Goal: Information Seeking & Learning: Learn about a topic

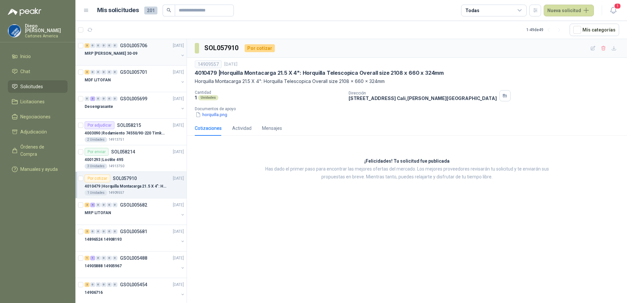
click at [163, 51] on div "MRP [PERSON_NAME] 30-09" at bounding box center [132, 54] width 94 height 8
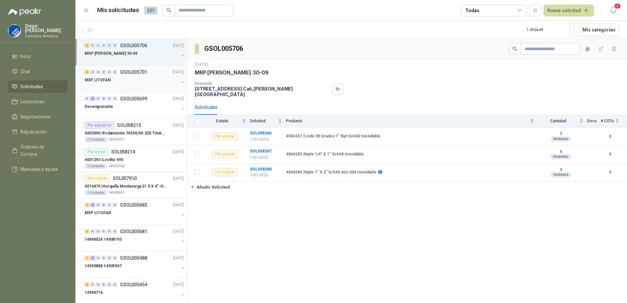
click at [130, 78] on div "MDF LITOFAN" at bounding box center [132, 80] width 94 height 8
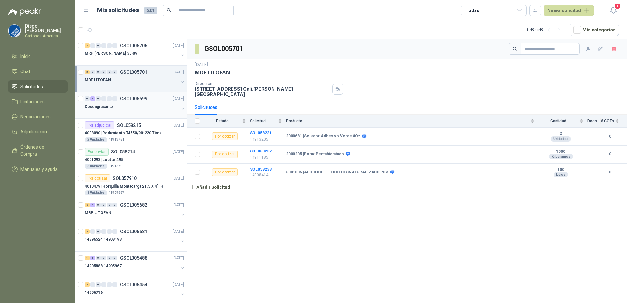
click at [141, 111] on div at bounding box center [132, 113] width 94 height 5
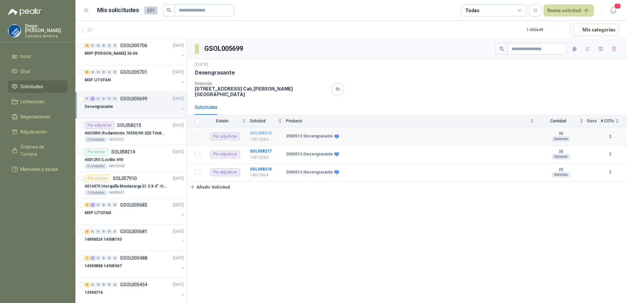
click at [260, 131] on b "SOL058216" at bounding box center [261, 133] width 22 height 5
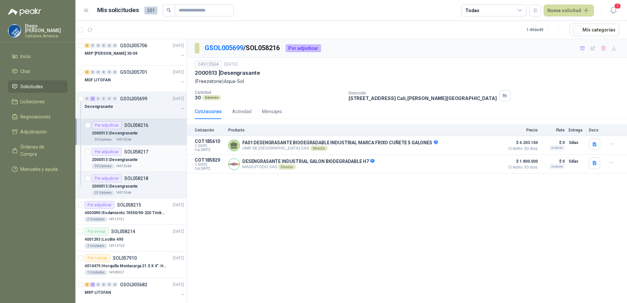
click at [140, 162] on div "2000513 | Desengrasante" at bounding box center [138, 160] width 92 height 8
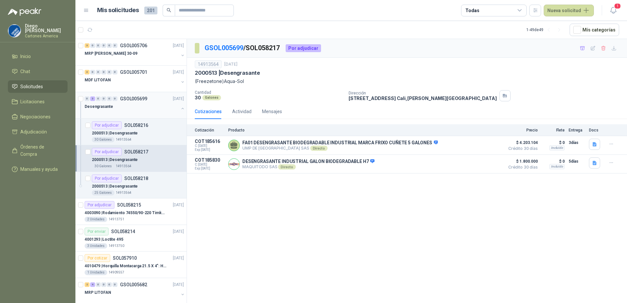
click at [180, 108] on button "button" at bounding box center [182, 108] width 5 height 5
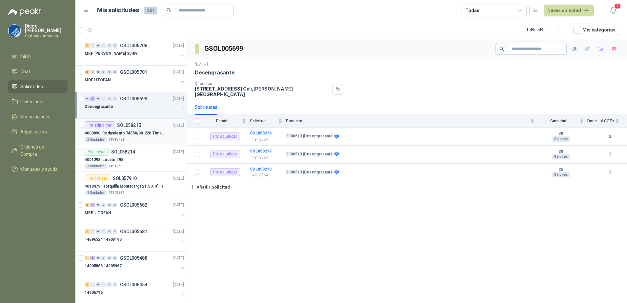
click at [145, 141] on div "2 Unidades 14913751" at bounding box center [134, 139] width 99 height 5
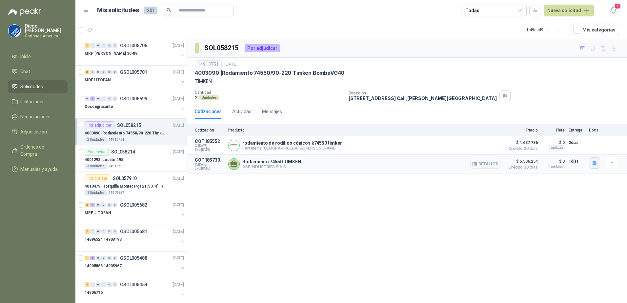
click at [593, 162] on icon "button" at bounding box center [595, 163] width 6 height 6
click at [556, 148] on button "COTIZACIÓN AYB -2887 .pdf" at bounding box center [564, 149] width 63 height 7
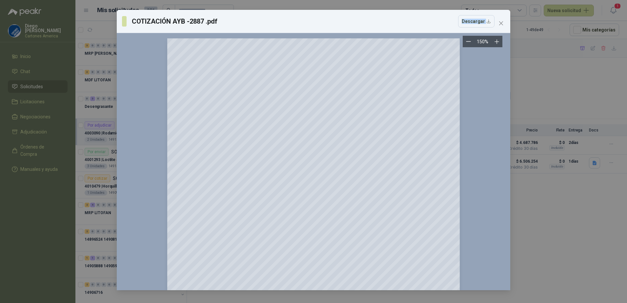
click at [379, 47] on div "COTIZACIÓN AYB -2887 .pdf Descargar 150 %" at bounding box center [314, 150] width 394 height 280
drag, startPoint x: 332, startPoint y: 16, endPoint x: 308, endPoint y: 24, distance: 25.0
click at [308, 24] on div "COTIZACIÓN AYB -2887 .pdf Descargar" at bounding box center [314, 21] width 394 height 23
click at [502, 22] on icon "close" at bounding box center [501, 23] width 4 height 4
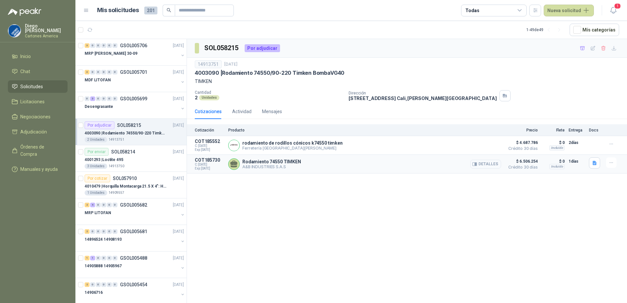
click at [486, 165] on button "Detalles" at bounding box center [485, 164] width 31 height 9
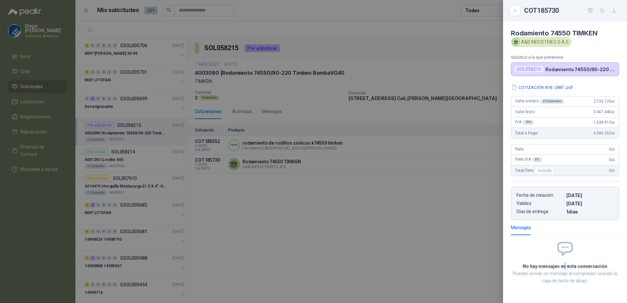
scroll to position [2, 0]
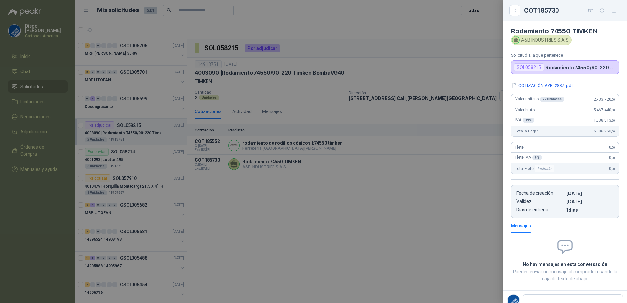
click at [411, 233] on div at bounding box center [313, 151] width 627 height 303
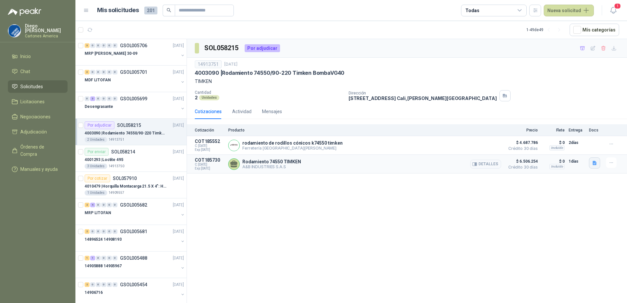
click at [598, 163] on button "button" at bounding box center [594, 162] width 11 height 11
click at [569, 150] on button "COTIZACIÓN AYB -2887 .pdf" at bounding box center [564, 149] width 63 height 7
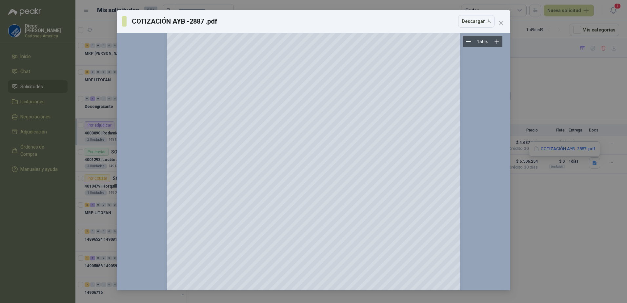
scroll to position [0, 0]
click at [497, 28] on button "Close" at bounding box center [501, 23] width 10 height 10
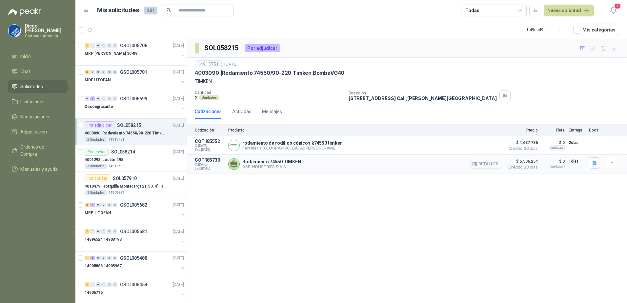
click at [482, 162] on button "Detalles" at bounding box center [485, 164] width 31 height 9
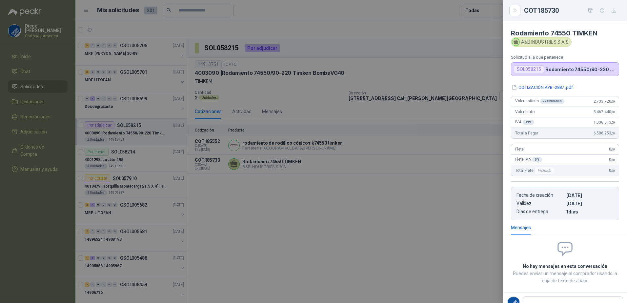
click at [397, 249] on div at bounding box center [313, 151] width 627 height 303
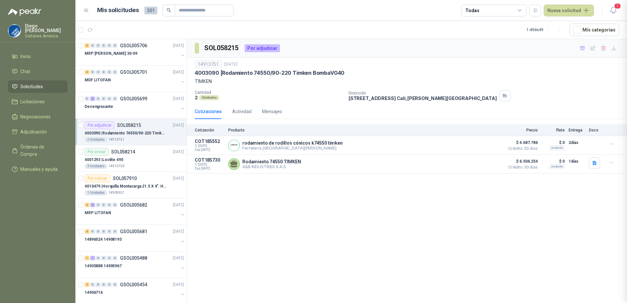
scroll to position [2, 0]
click at [396, 197] on div "SOL058215 Por adjudicar 14913751 30 sept, 2025 4003090 | Rodamiento 74550/90-22…" at bounding box center [407, 172] width 440 height 266
click at [481, 166] on button "Detalles" at bounding box center [485, 164] width 31 height 9
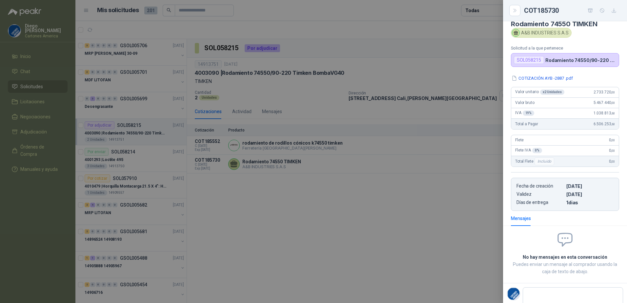
scroll to position [0, 0]
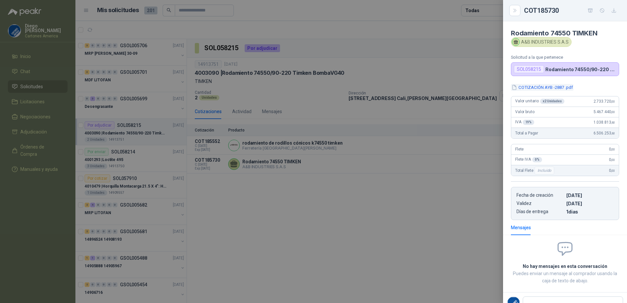
click at [527, 89] on button "COTIZACIÓN AYB -2887 .pdf" at bounding box center [542, 87] width 63 height 7
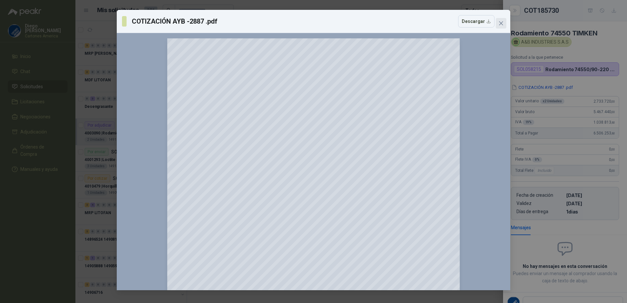
click at [501, 24] on icon "close" at bounding box center [500, 23] width 5 height 5
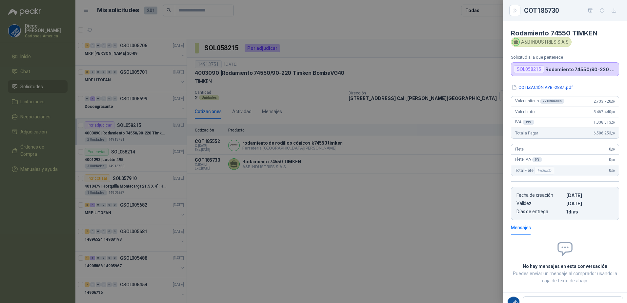
click at [402, 220] on div at bounding box center [313, 151] width 627 height 303
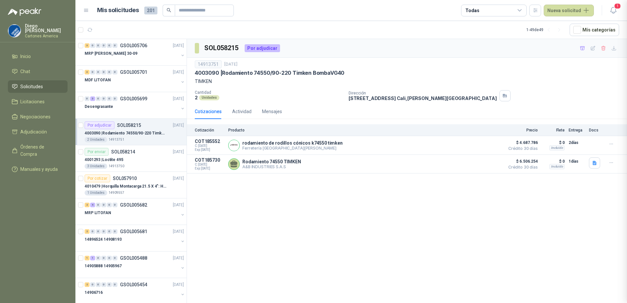
scroll to position [2, 0]
click at [260, 147] on p "Ferretería [GEOGRAPHIC_DATA][PERSON_NAME]" at bounding box center [292, 148] width 100 height 5
click at [528, 143] on span "$ 4.687.786" at bounding box center [521, 143] width 33 height 8
click at [611, 144] on icon "button" at bounding box center [612, 144] width 6 height 6
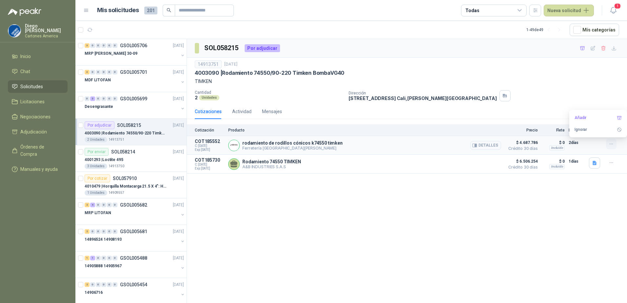
click at [611, 144] on icon "button" at bounding box center [612, 144] width 6 height 6
click at [480, 145] on button "Detalles" at bounding box center [485, 145] width 31 height 9
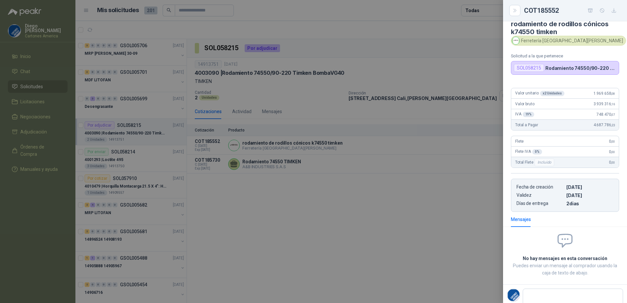
scroll to position [0, 0]
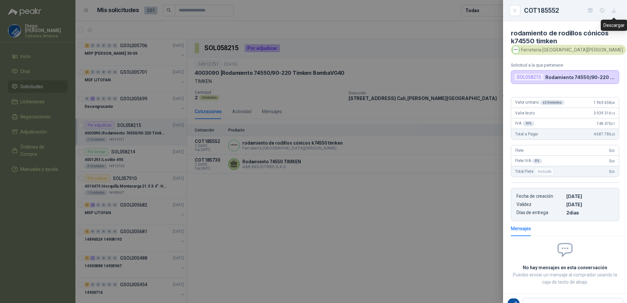
click at [616, 10] on icon "button" at bounding box center [614, 11] width 6 height 6
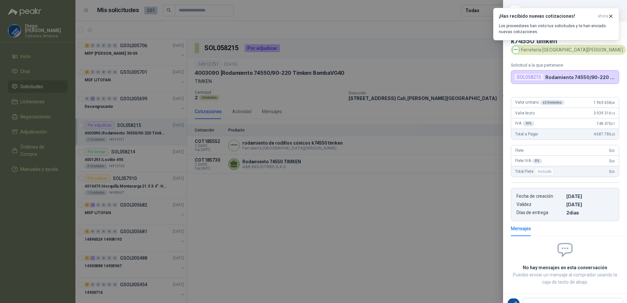
click at [403, 237] on div at bounding box center [313, 151] width 627 height 303
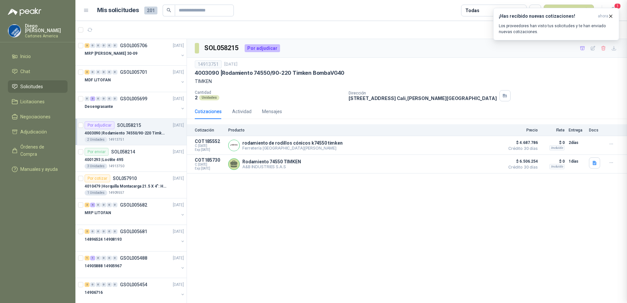
scroll to position [3, 0]
click at [349, 166] on div "Rodamiento 74550 TIMKEN A&B INDUSTRIES S.A.S Detalles" at bounding box center [364, 163] width 273 height 13
click at [611, 16] on icon "button" at bounding box center [611, 16] width 3 height 3
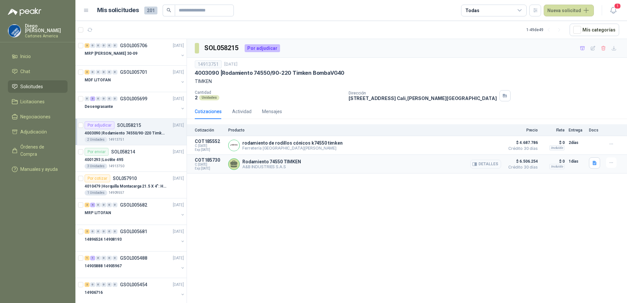
click at [487, 164] on button "Detalles" at bounding box center [485, 164] width 31 height 9
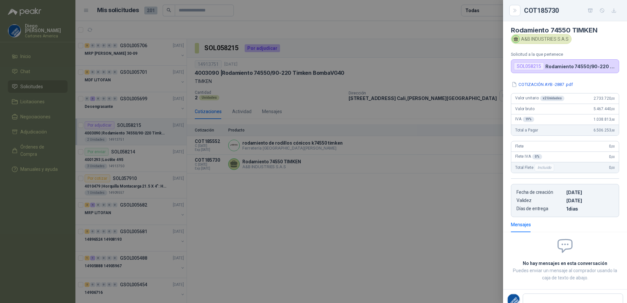
click at [434, 245] on div at bounding box center [313, 151] width 627 height 303
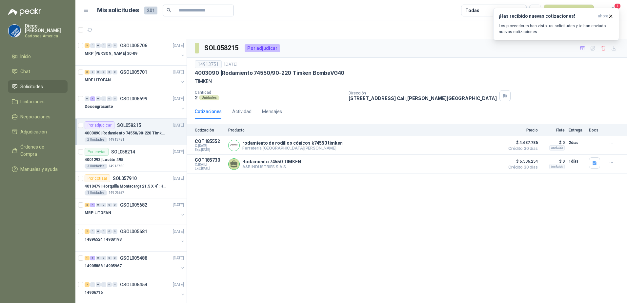
click at [316, 216] on div "SOL058215 Por adjudicar 14913751 30 sept, 2025 4003090 | Rodamiento 74550/90-22…" at bounding box center [407, 172] width 440 height 266
click at [594, 162] on icon "button" at bounding box center [595, 163] width 4 height 4
click at [566, 150] on button "COTIZACIÓN AYB -2887 .pdf" at bounding box center [564, 149] width 63 height 7
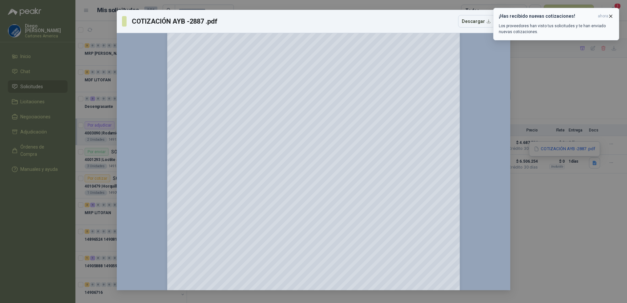
scroll to position [0, 0]
click at [611, 15] on icon "button" at bounding box center [611, 16] width 6 height 6
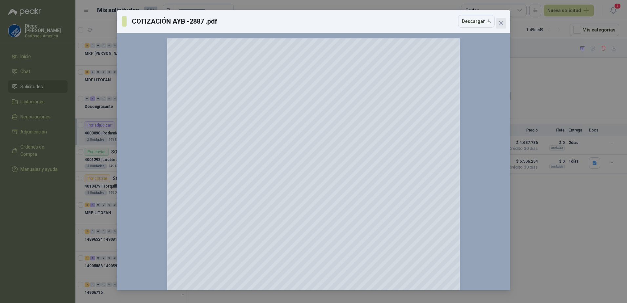
click at [500, 23] on icon "close" at bounding box center [500, 23] width 5 height 5
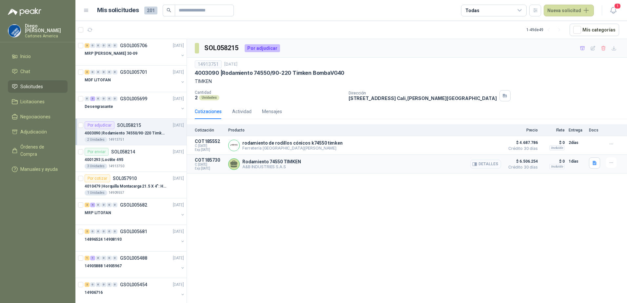
click at [493, 164] on button "Detalles" at bounding box center [485, 164] width 31 height 9
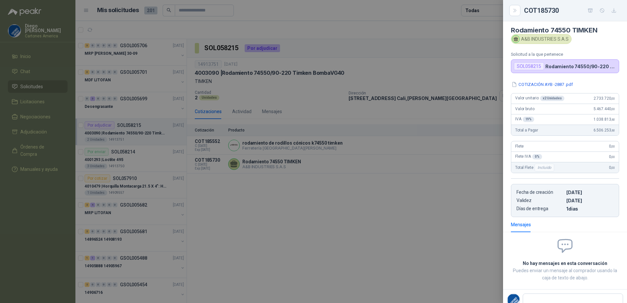
drag, startPoint x: 350, startPoint y: 232, endPoint x: 362, endPoint y: 232, distance: 12.2
click at [362, 232] on div at bounding box center [313, 151] width 627 height 303
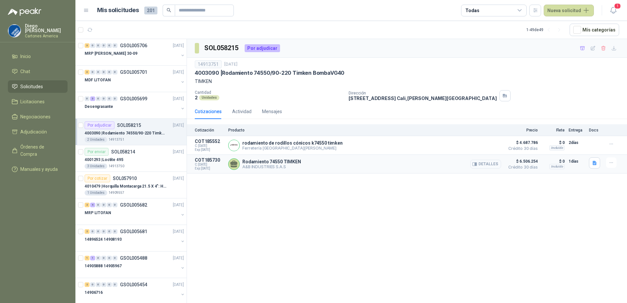
click at [485, 165] on button "Detalles" at bounding box center [485, 164] width 31 height 9
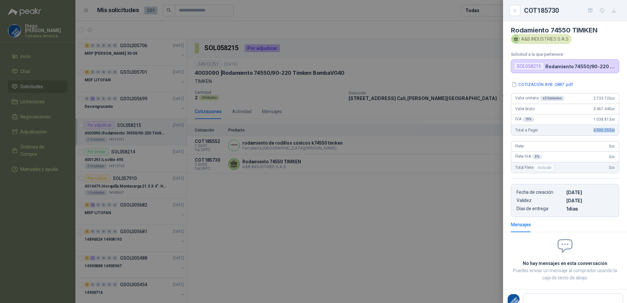
drag, startPoint x: 587, startPoint y: 130, endPoint x: 613, endPoint y: 132, distance: 25.4
click at [613, 132] on div "Total a Pagar 6.506.253 ,60" at bounding box center [565, 130] width 108 height 10
click at [410, 231] on div at bounding box center [313, 151] width 627 height 303
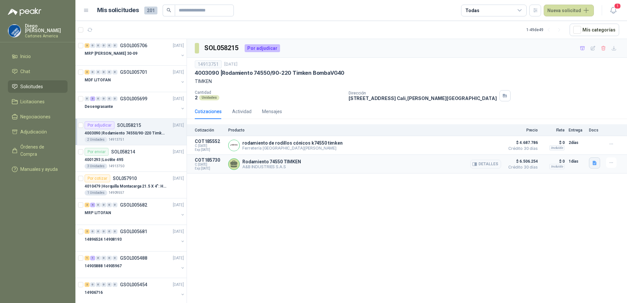
click at [595, 167] on button "button" at bounding box center [594, 162] width 11 height 11
click at [572, 144] on div "COTIZACIÓN AYB -2887 .pdf" at bounding box center [564, 148] width 71 height 15
click at [571, 148] on button "COTIZACIÓN AYB -2887 .pdf" at bounding box center [564, 149] width 63 height 7
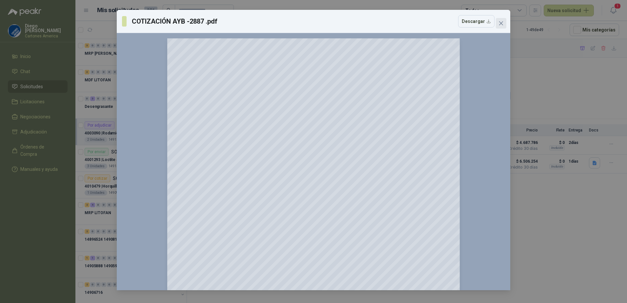
click at [501, 26] on button "Close" at bounding box center [501, 23] width 10 height 10
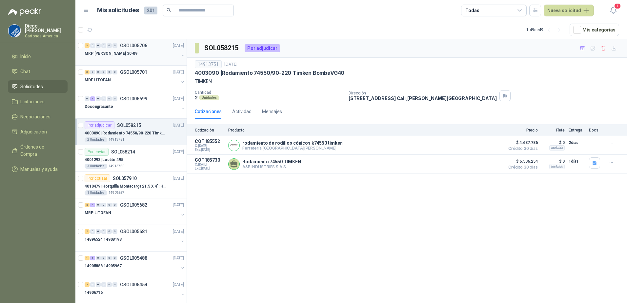
click at [138, 54] on div "MRP [PERSON_NAME] 30-09" at bounding box center [132, 54] width 94 height 8
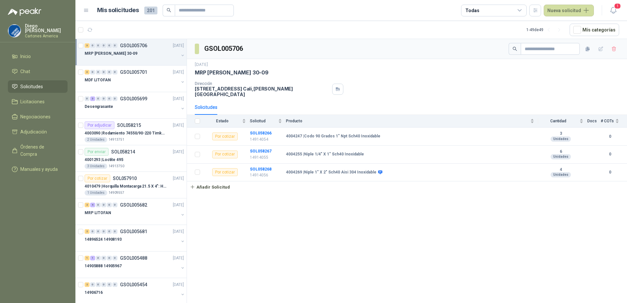
click at [554, 232] on div "GSOL005706 30 sept, 2025 MRP MOLINO 30-09 Dirección Calle 70 Norte No 2A - 130 …" at bounding box center [407, 172] width 440 height 266
click at [138, 82] on div "MDF LITOFAN" at bounding box center [132, 80] width 94 height 8
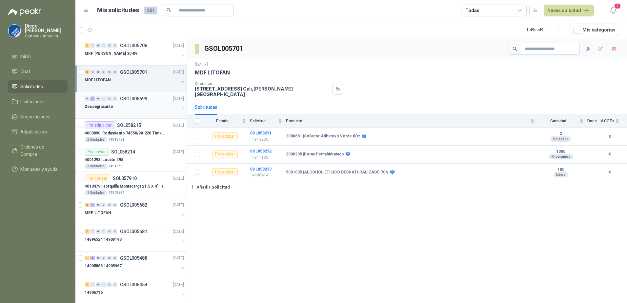
click at [141, 111] on div at bounding box center [132, 113] width 94 height 5
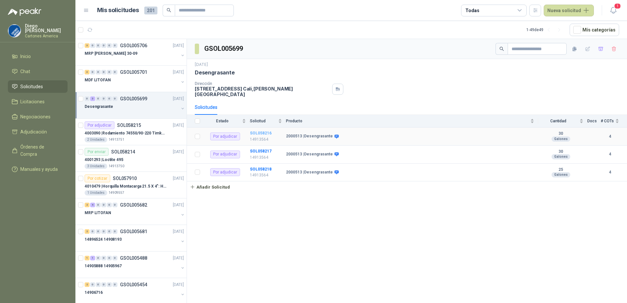
click at [257, 131] on b "SOL058216" at bounding box center [261, 133] width 22 height 5
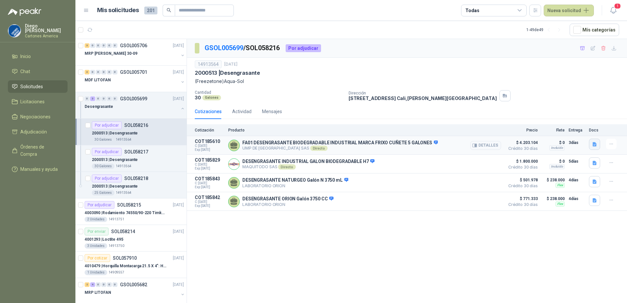
click at [594, 145] on icon "button" at bounding box center [595, 144] width 4 height 4
click at [580, 131] on button "FT_FRIXO A01.pdf" at bounding box center [574, 130] width 43 height 7
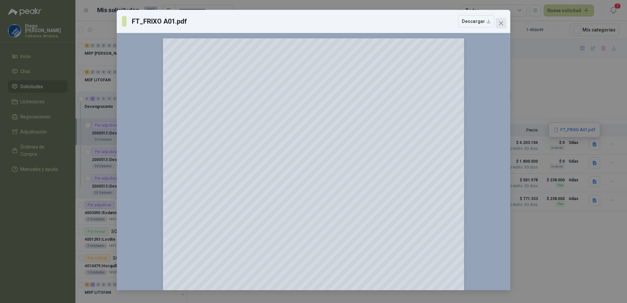
click at [504, 23] on span "Close" at bounding box center [501, 23] width 10 height 5
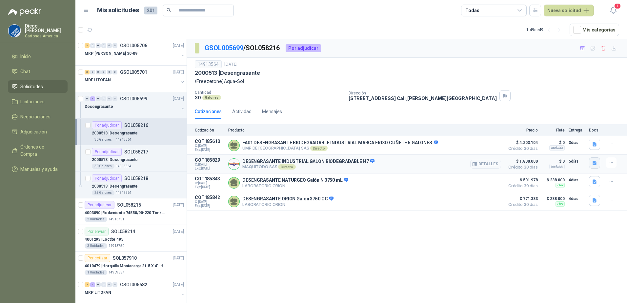
click at [595, 165] on icon "button" at bounding box center [595, 163] width 4 height 4
click at [556, 152] on button "b-H-7_Degreaser_spanish.pdf" at bounding box center [563, 149] width 65 height 7
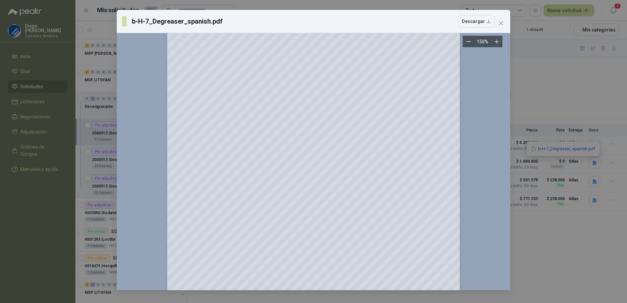
scroll to position [2656, 0]
click at [498, 24] on icon "close" at bounding box center [500, 23] width 5 height 5
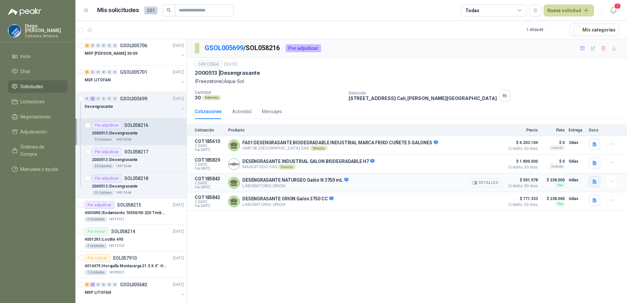
click at [593, 182] on icon "button" at bounding box center [595, 182] width 4 height 4
click at [569, 167] on button "Ficha Técnica DESENGRASANTE NATURGEO v_5.pdf" at bounding box center [542, 168] width 108 height 7
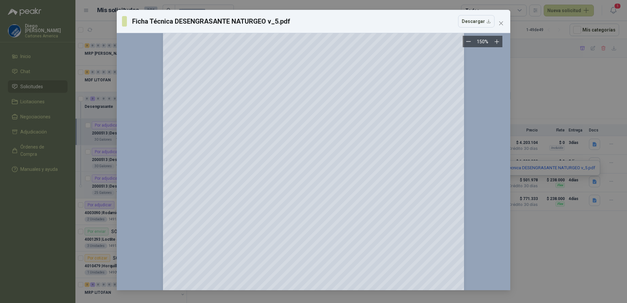
scroll to position [1327, 0]
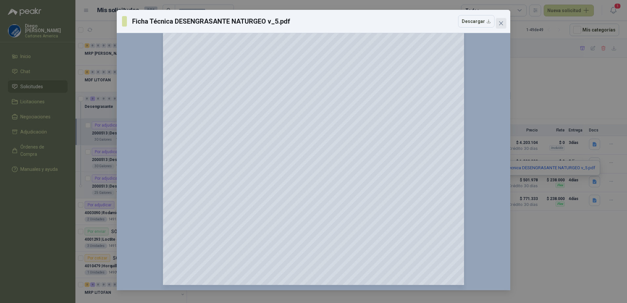
click at [498, 25] on span "Close" at bounding box center [501, 23] width 10 height 5
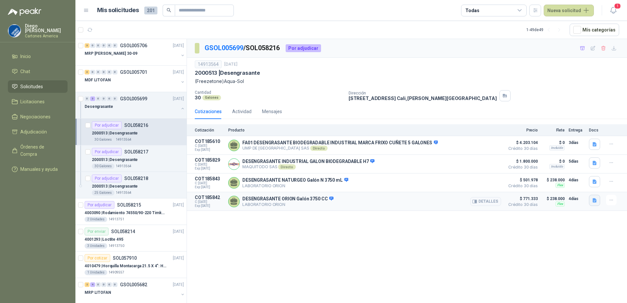
click at [594, 201] on icon "button" at bounding box center [595, 200] width 4 height 4
click at [337, 269] on div "GSOL005699 / SOL058216 Por adjudicar 14913564 30 sept, 2025 2000513 | Desengra…" at bounding box center [407, 172] width 440 height 266
click at [489, 165] on button "Detalles" at bounding box center [485, 164] width 31 height 9
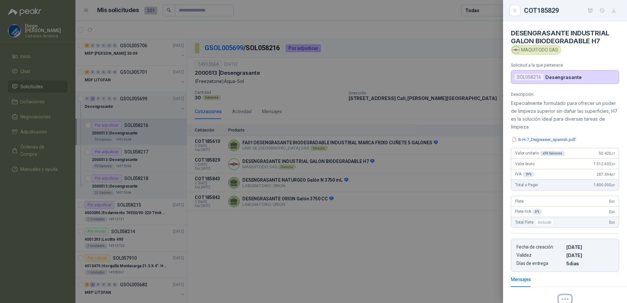
scroll to position [75, 0]
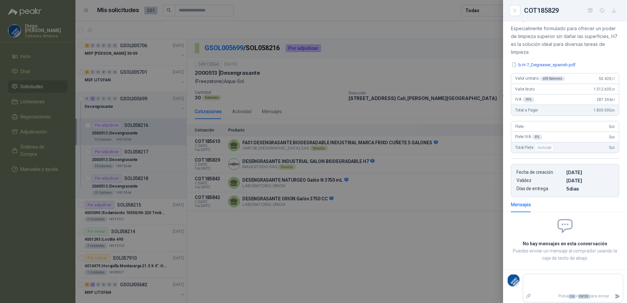
click at [421, 221] on div at bounding box center [313, 151] width 627 height 303
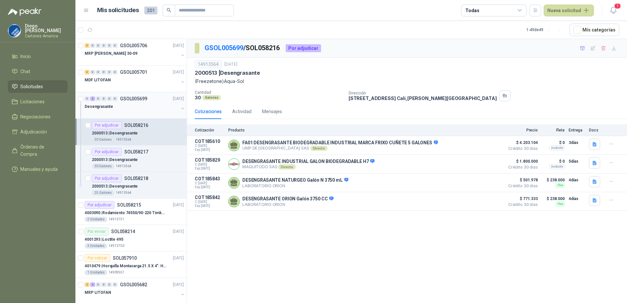
click at [180, 109] on button "button" at bounding box center [182, 108] width 5 height 5
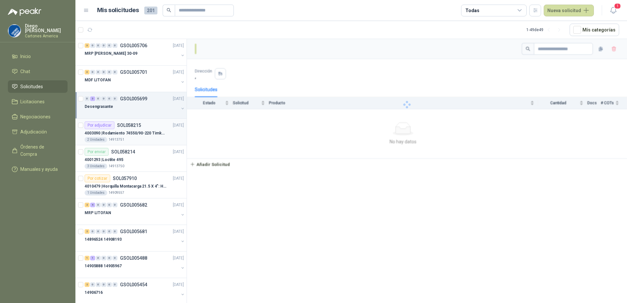
click at [153, 132] on p "4003090 | Rodamiento 74550/90-220 Timken BombaVG40" at bounding box center [126, 133] width 82 height 6
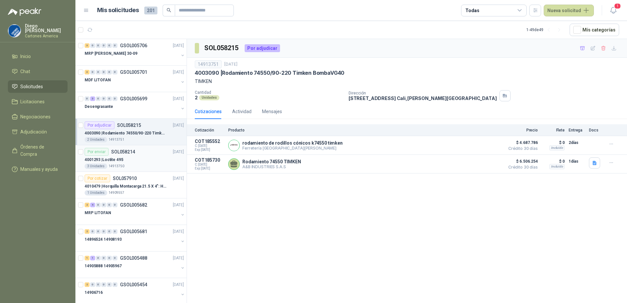
click at [146, 154] on div "Por enviar SOL058214 30/09/25" at bounding box center [134, 152] width 99 height 8
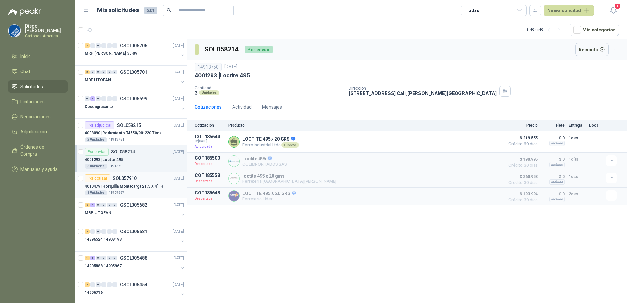
click at [143, 189] on p "4010479 | Horquilla Montacarga 21.5 X 4": Horquilla Telescopica Overall size 21…" at bounding box center [126, 186] width 82 height 6
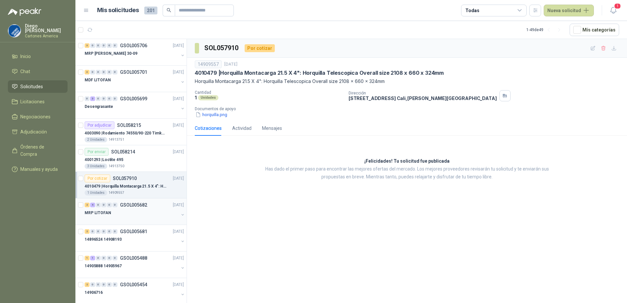
click at [127, 217] on div at bounding box center [132, 219] width 94 height 5
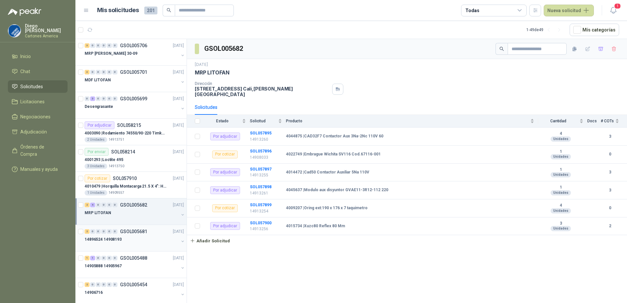
scroll to position [66, 0]
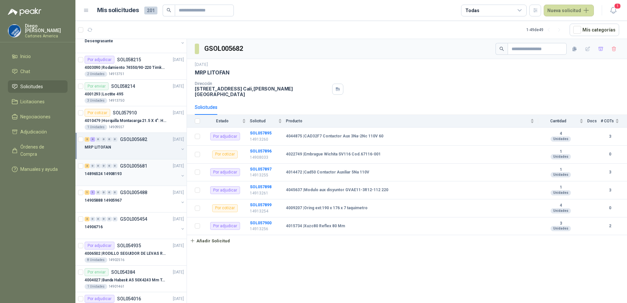
click at [145, 174] on div "14896524 14908193" at bounding box center [132, 174] width 94 height 8
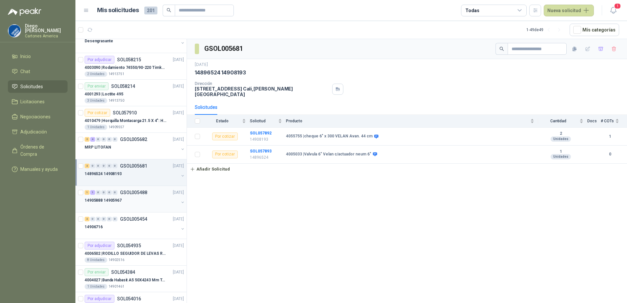
click at [131, 208] on div at bounding box center [132, 206] width 94 height 5
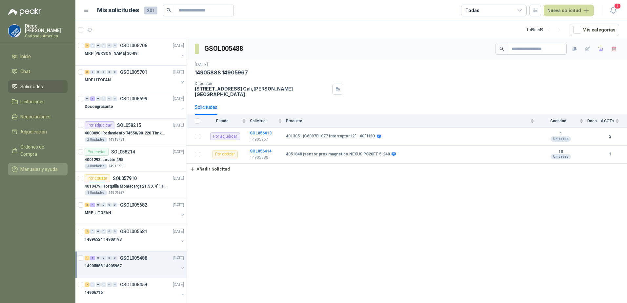
click at [32, 166] on span "Manuales y ayuda" at bounding box center [38, 169] width 37 height 7
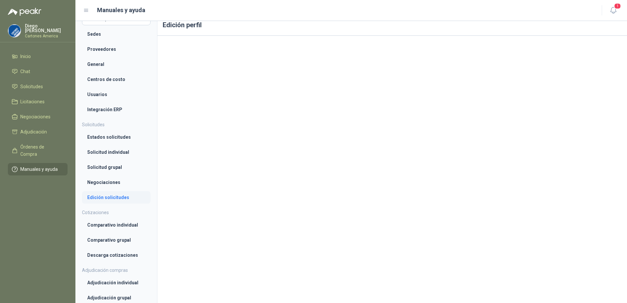
scroll to position [131, 0]
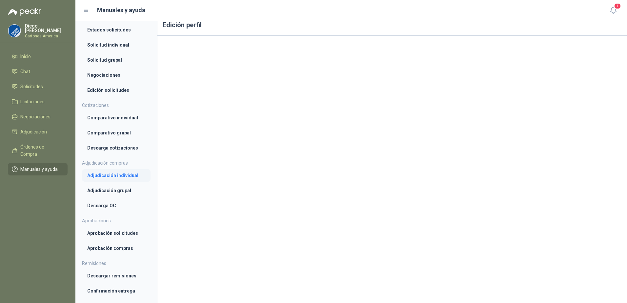
click at [125, 173] on li "Adjudicación individual" at bounding box center [116, 175] width 58 height 7
click at [108, 187] on link "Adjudicación grupal" at bounding box center [116, 191] width 69 height 12
click at [110, 199] on ul "Adjudicación individual Adjudicación grupal Descarga OC" at bounding box center [116, 190] width 69 height 43
click at [112, 213] on ul "Configuración Compañía Edición perfil Sedes Proveedores General Centros de cost…" at bounding box center [116, 118] width 69 height 445
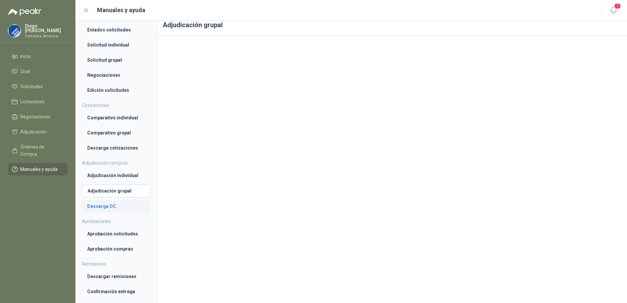
click at [106, 204] on li "Descarga OC" at bounding box center [116, 206] width 58 height 7
click at [109, 232] on li "Aprobación solicitudes" at bounding box center [116, 233] width 58 height 7
click at [104, 79] on link "Negociaciones" at bounding box center [116, 75] width 69 height 12
click at [103, 100] on ul "Configuración Compañía Edición perfil Sedes Proveedores General Centros de cost…" at bounding box center [116, 118] width 69 height 445
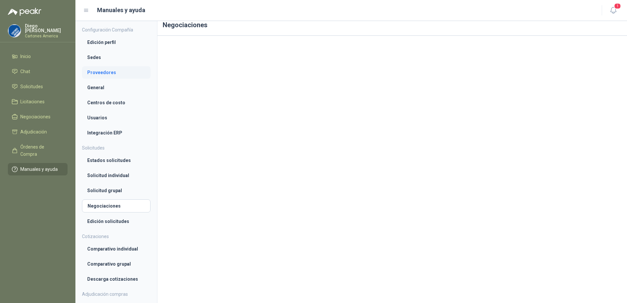
click at [108, 67] on link "Proveedores" at bounding box center [116, 72] width 69 height 12
click at [85, 52] on link "Sedes" at bounding box center [116, 57] width 69 height 12
click at [94, 35] on li "Configuración Compañía Edición perfil Sedes Proveedores General Centros de cost…" at bounding box center [116, 82] width 69 height 113
click at [95, 39] on li "Edición perfil" at bounding box center [116, 42] width 58 height 7
click at [97, 163] on li "Estados solicitudes" at bounding box center [116, 160] width 58 height 7
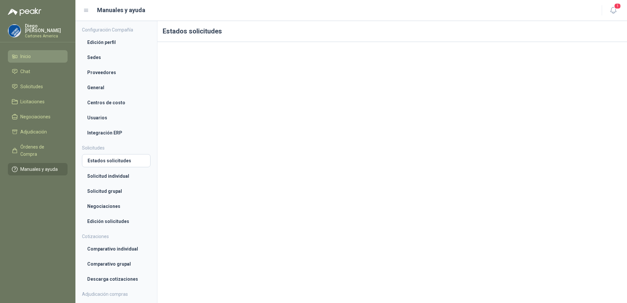
click at [22, 56] on span "Inicio" at bounding box center [25, 56] width 10 height 7
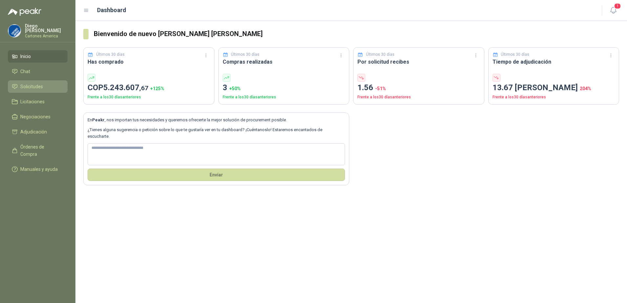
click at [37, 84] on span "Solicitudes" at bounding box center [31, 86] width 23 height 7
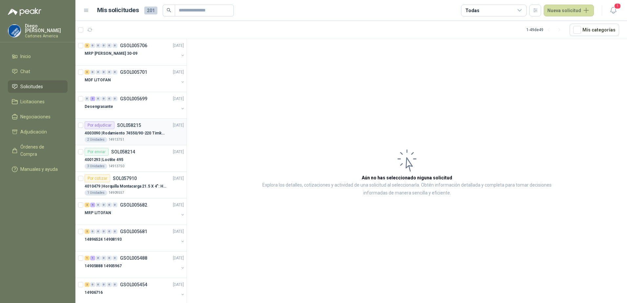
click at [152, 130] on p "4003090 | Rodamiento 74550/90-220 Timken BombaVG40" at bounding box center [126, 133] width 82 height 6
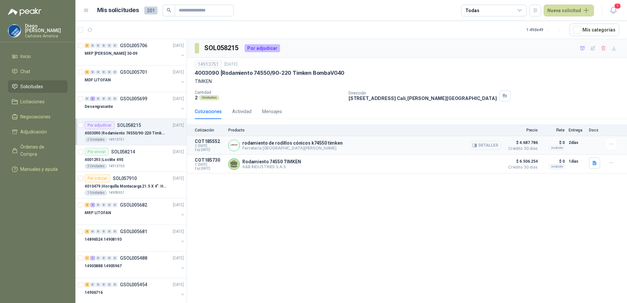
click at [469, 144] on div "rodamiento de rodillos cónicos k74550 timken Ferretería [GEOGRAPHIC_DATA][PERSO…" at bounding box center [364, 145] width 273 height 13
click at [477, 143] on button "Detalles" at bounding box center [485, 145] width 31 height 9
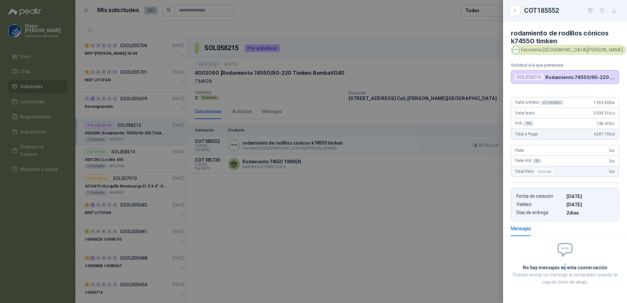
scroll to position [3, 0]
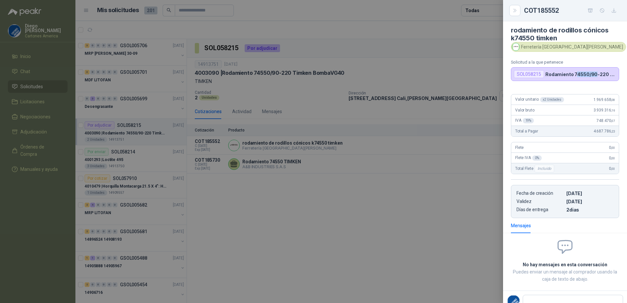
drag, startPoint x: 574, startPoint y: 74, endPoint x: 594, endPoint y: 74, distance: 20.3
click at [594, 74] on p "Rodamiento 74550/90-220 Timken BombaVG40" at bounding box center [580, 74] width 71 height 6
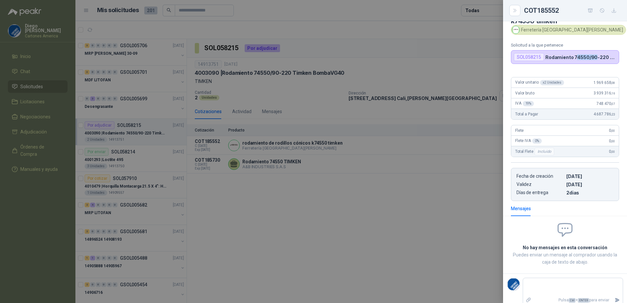
scroll to position [27, 0]
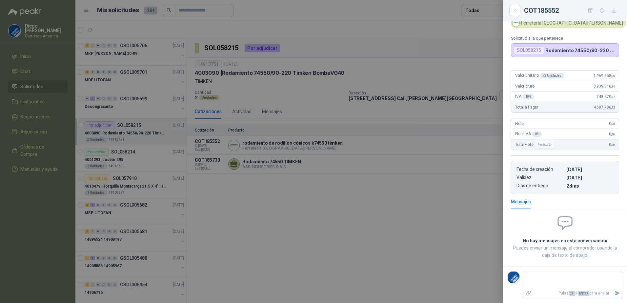
click at [384, 230] on div at bounding box center [313, 151] width 627 height 303
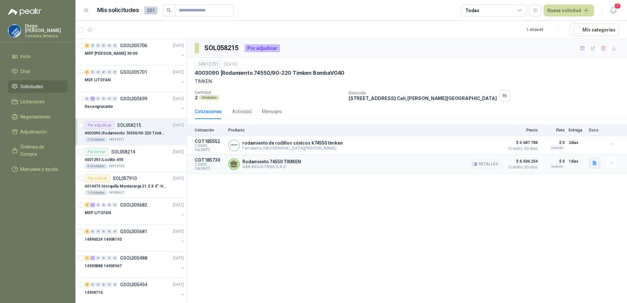
click at [592, 161] on button "button" at bounding box center [594, 162] width 11 height 11
click at [567, 147] on button "COTIZACIÓN AYB -2887 .pdf" at bounding box center [564, 149] width 63 height 7
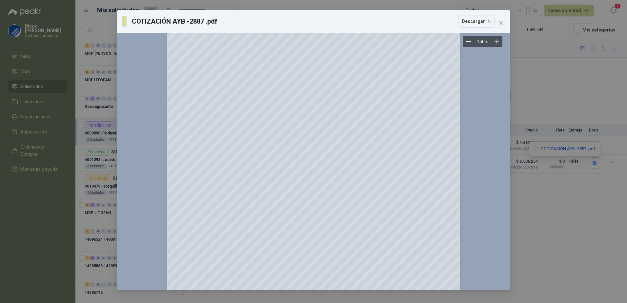
scroll to position [3, 0]
click at [501, 20] on button "Close" at bounding box center [501, 23] width 10 height 10
